Goal: Information Seeking & Learning: Learn about a topic

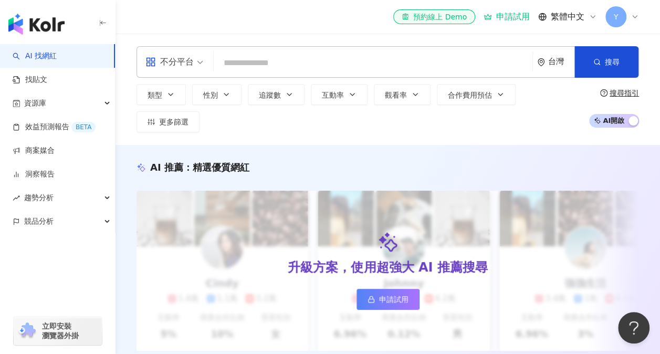
click at [250, 69] on input "search" at bounding box center [373, 63] width 310 height 20
type input "******"
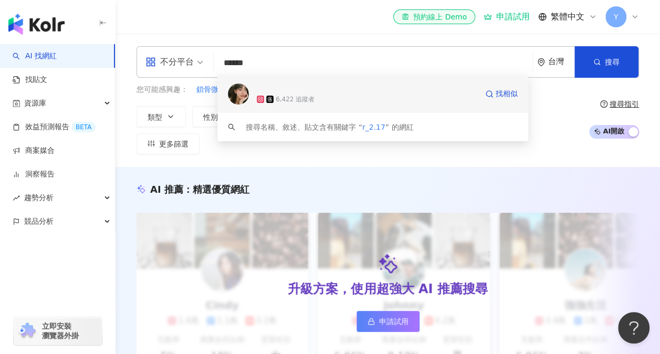
click at [279, 95] on div "6,422 追蹤者" at bounding box center [294, 99] width 39 height 9
